Goal: Task Accomplishment & Management: Use online tool/utility

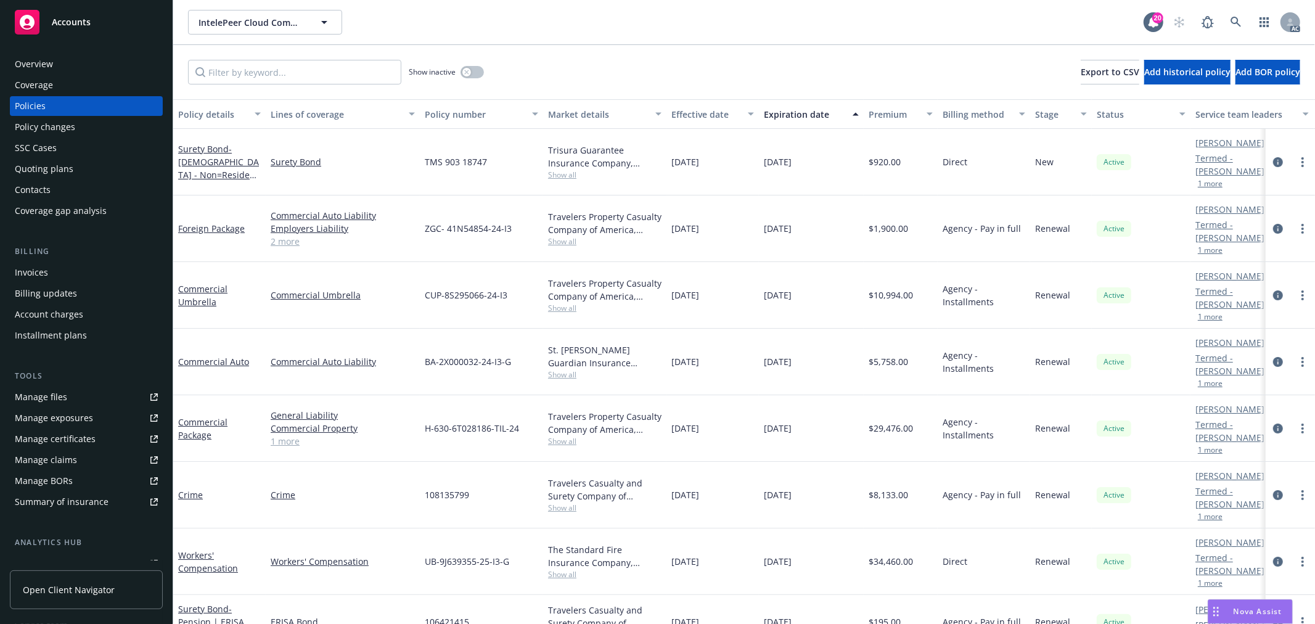
scroll to position [85, 0]
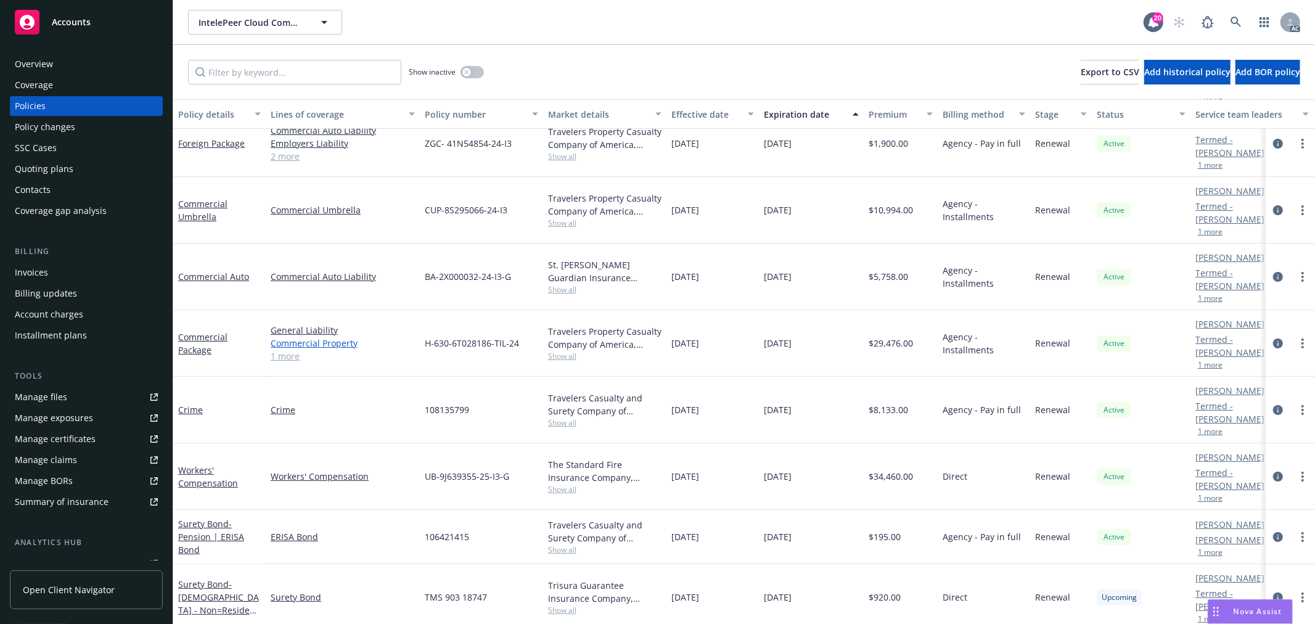
click at [293, 337] on link "Commercial Property" at bounding box center [343, 343] width 144 height 13
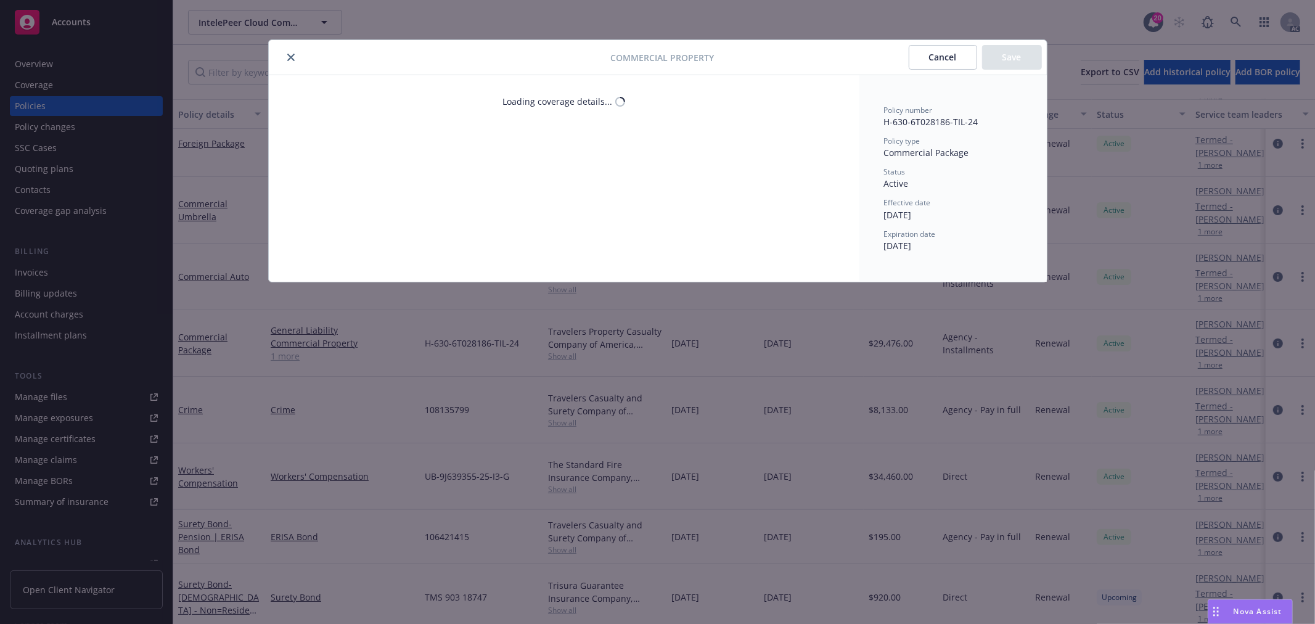
click at [290, 55] on icon "close" at bounding box center [290, 57] width 7 height 7
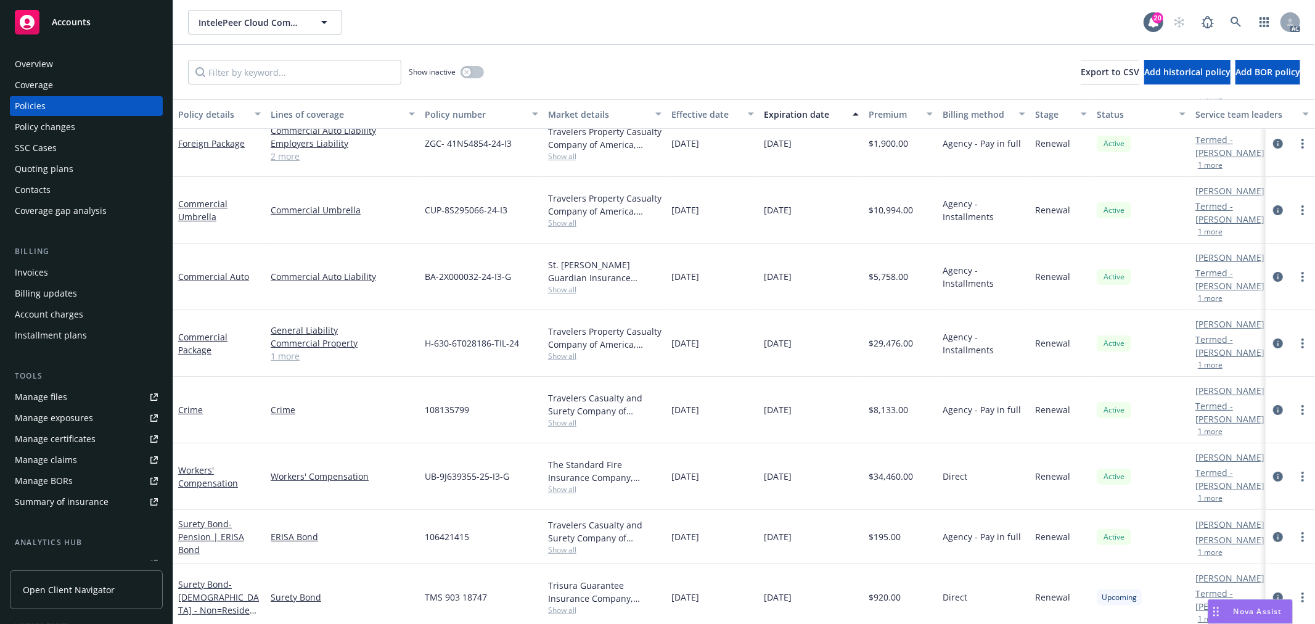
click at [288, 356] on link "1 more" at bounding box center [343, 356] width 144 height 13
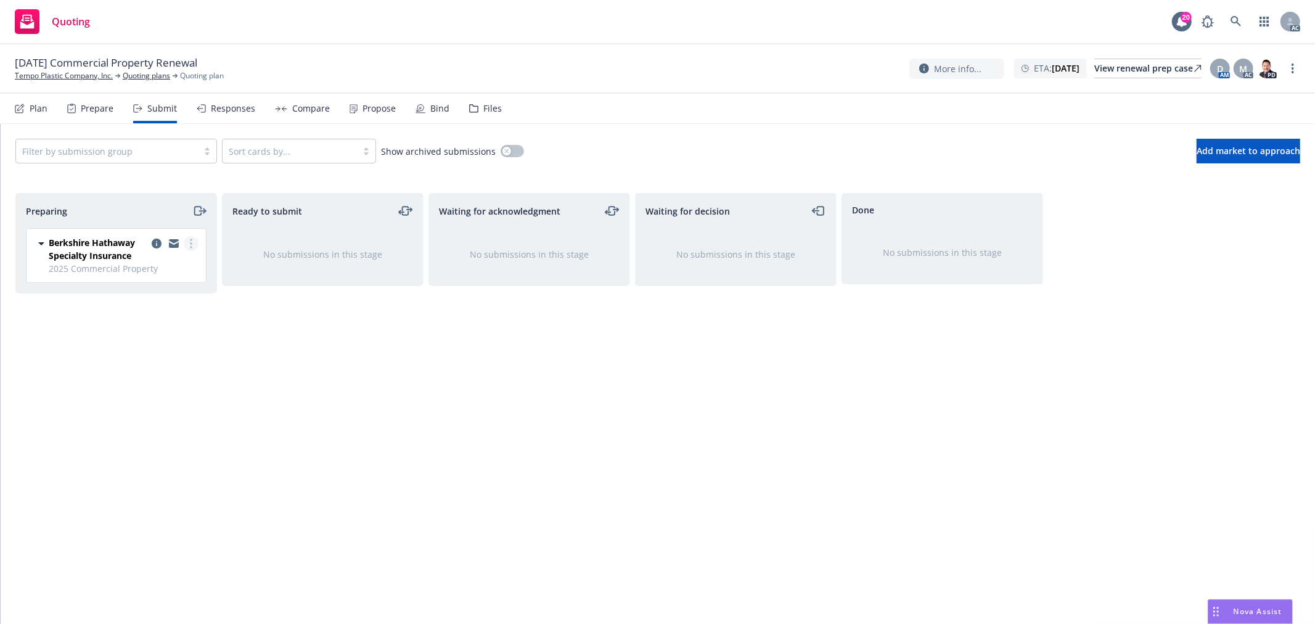
click at [194, 240] on link "more" at bounding box center [191, 243] width 15 height 15
click at [162, 292] on span "Log acknowledgement" at bounding box center [135, 294] width 121 height 12
